Goal: Information Seeking & Learning: Learn about a topic

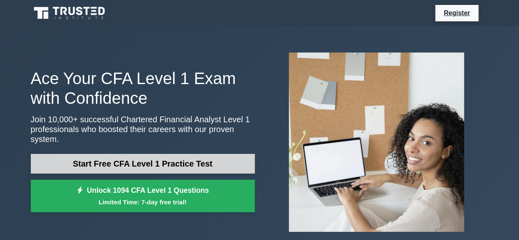
click at [174, 163] on link "Start Free CFA Level 1 Practice Test" at bounding box center [143, 164] width 224 height 20
click at [170, 156] on link "Start Free CFA Level 1 Practice Test" at bounding box center [143, 164] width 224 height 20
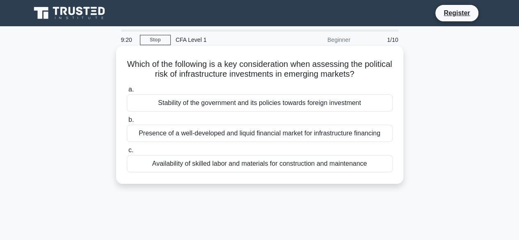
click at [249, 102] on div "Stability of the government and its policies towards foreign investment" at bounding box center [260, 102] width 266 height 17
click at [127, 92] on input "a. Stability of the government and its policies towards foreign investment" at bounding box center [127, 89] width 0 height 5
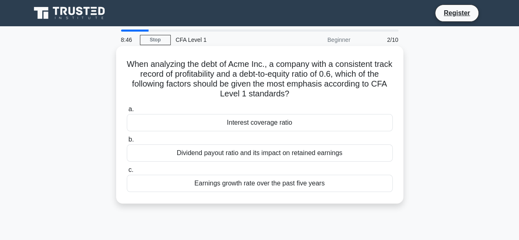
click at [309, 187] on div "Earnings growth rate over the past five years" at bounding box center [260, 183] width 266 height 17
click at [127, 173] on input "c. Earnings growth rate over the past five years" at bounding box center [127, 169] width 0 height 5
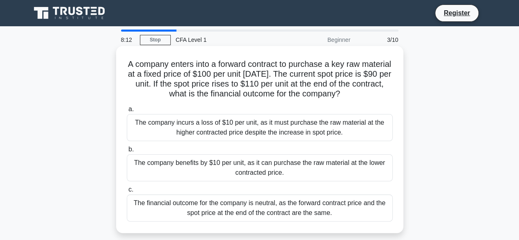
click at [202, 173] on div "The company benefits by $10 per unit, as it can purchase the raw material at th…" at bounding box center [260, 167] width 266 height 27
click at [127, 152] on input "b. The company benefits by $10 per unit, as it can purchase the raw material at…" at bounding box center [127, 149] width 0 height 5
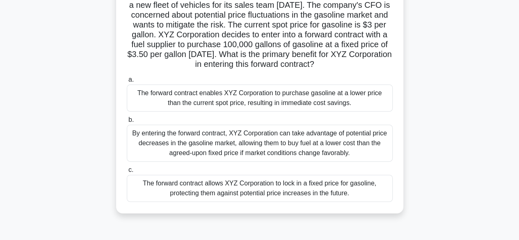
scroll to position [82, 0]
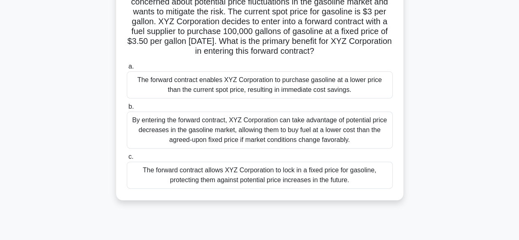
click at [243, 186] on div "The forward contract allows XYZ Corporation to lock in a fixed price for gasoli…" at bounding box center [260, 175] width 266 height 27
click at [127, 160] on input "c. The forward contract allows XYZ Corporation to lock in a fixed price for gas…" at bounding box center [127, 156] width 0 height 5
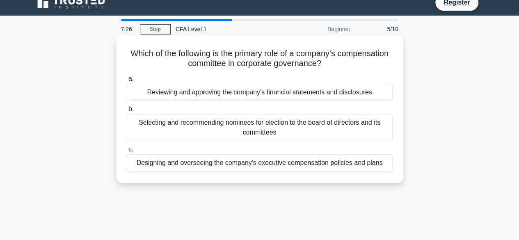
scroll to position [0, 0]
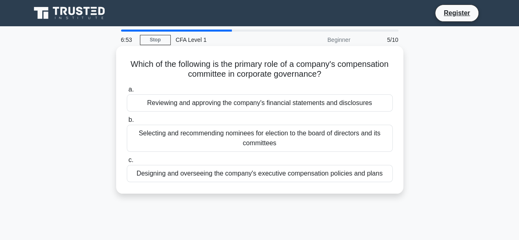
click at [228, 176] on div "Designing and overseeing the company's executive compensation policies and plans" at bounding box center [260, 173] width 266 height 17
click at [127, 163] on input "c. Designing and overseeing the company's executive compensation policies and p…" at bounding box center [127, 160] width 0 height 5
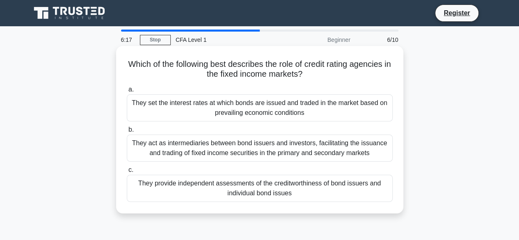
click at [218, 189] on div "They provide independent assessments of the creditworthiness of bond issuers an…" at bounding box center [260, 188] width 266 height 27
click at [127, 173] on input "c. They provide independent assessments of the creditworthiness of bond issuers…" at bounding box center [127, 169] width 0 height 5
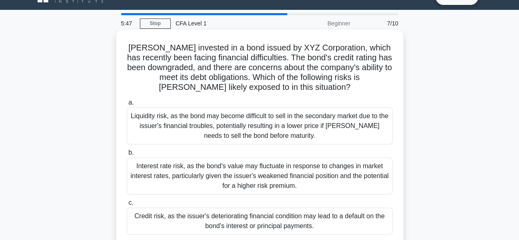
scroll to position [41, 0]
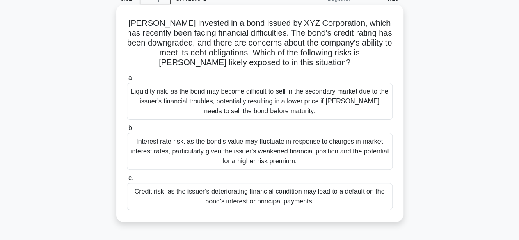
click at [232, 200] on div "Credit risk, as the issuer's deteriorating financial condition may lead to a de…" at bounding box center [260, 196] width 266 height 27
click at [127, 181] on input "c. Credit risk, as the issuer's deteriorating financial condition may lead to a…" at bounding box center [127, 178] width 0 height 5
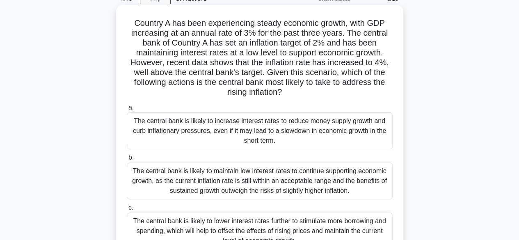
scroll to position [82, 0]
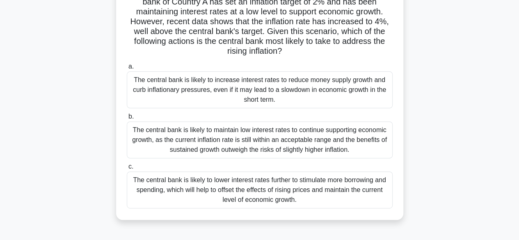
click at [277, 89] on div "The central bank is likely to increase interest rates to reduce money supply gr…" at bounding box center [260, 89] width 266 height 37
click at [127, 69] on input "a. The central bank is likely to increase interest rates to reduce money supply…" at bounding box center [127, 66] width 0 height 5
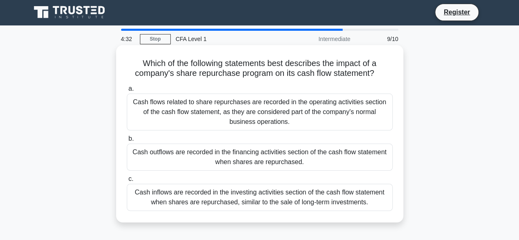
scroll to position [0, 0]
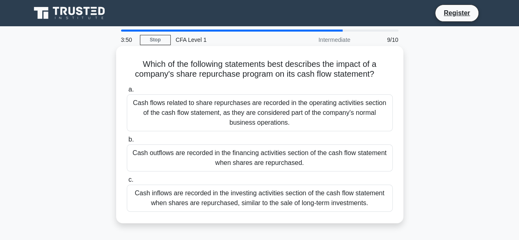
click at [265, 162] on div "Cash outflows are recorded in the financing activities section of the cash flow…" at bounding box center [260, 157] width 266 height 27
click at [127, 142] on input "b. Cash outflows are recorded in the financing activities section of the cash f…" at bounding box center [127, 139] width 0 height 5
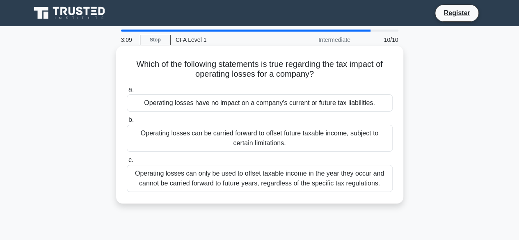
click at [159, 135] on div "Operating losses can be carried forward to offset future taxable income, subjec…" at bounding box center [260, 138] width 266 height 27
click at [127, 123] on input "b. Operating losses can be carried forward to offset future taxable income, sub…" at bounding box center [127, 119] width 0 height 5
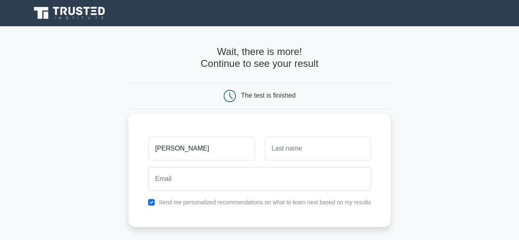
type input "[PERSON_NAME]"
type input "Baihaqy"
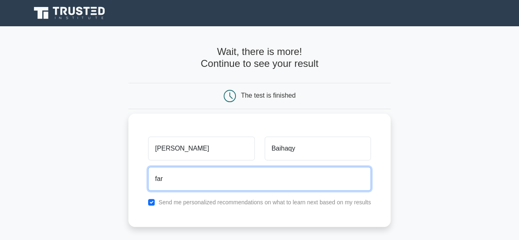
type input "[EMAIL_ADDRESS][DOMAIN_NAME]"
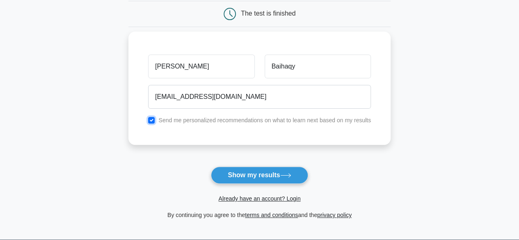
click at [154, 120] on input "checkbox" at bounding box center [151, 120] width 7 height 7
checkbox input "false"
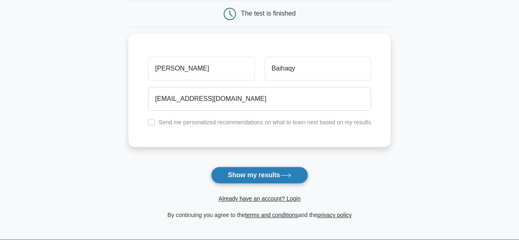
click at [234, 172] on button "Show my results" at bounding box center [259, 175] width 97 height 17
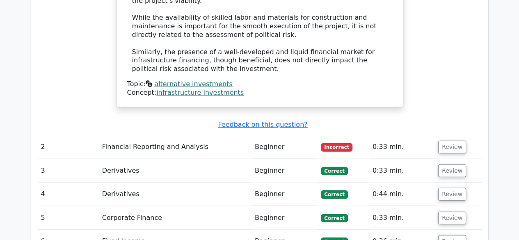
scroll to position [903, 0]
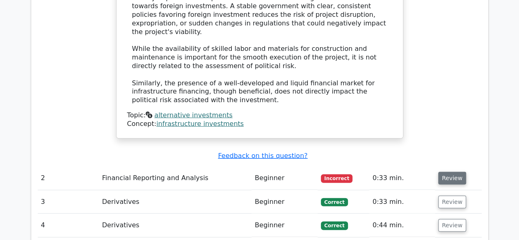
click at [443, 172] on button "Review" at bounding box center [452, 178] width 28 height 13
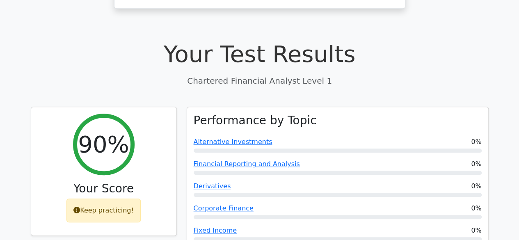
scroll to position [246, 0]
